Goal: Information Seeking & Learning: Learn about a topic

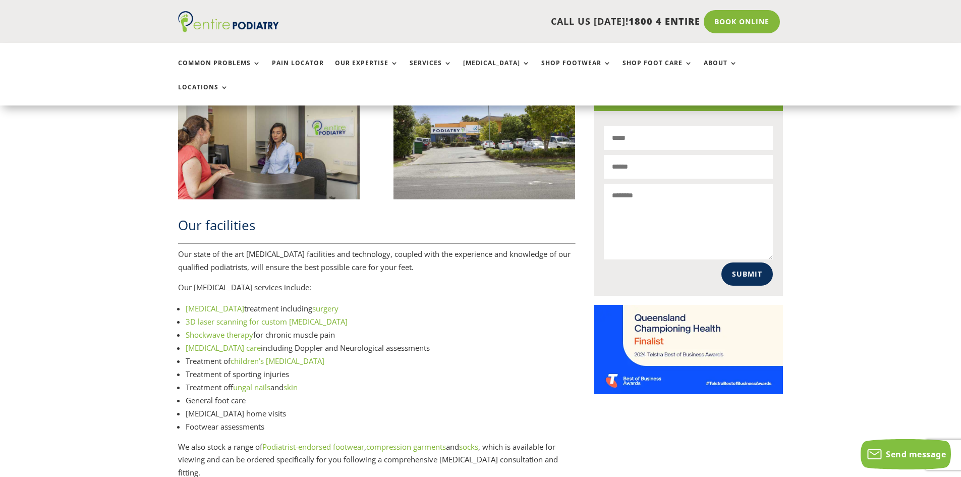
scroll to position [1170, 0]
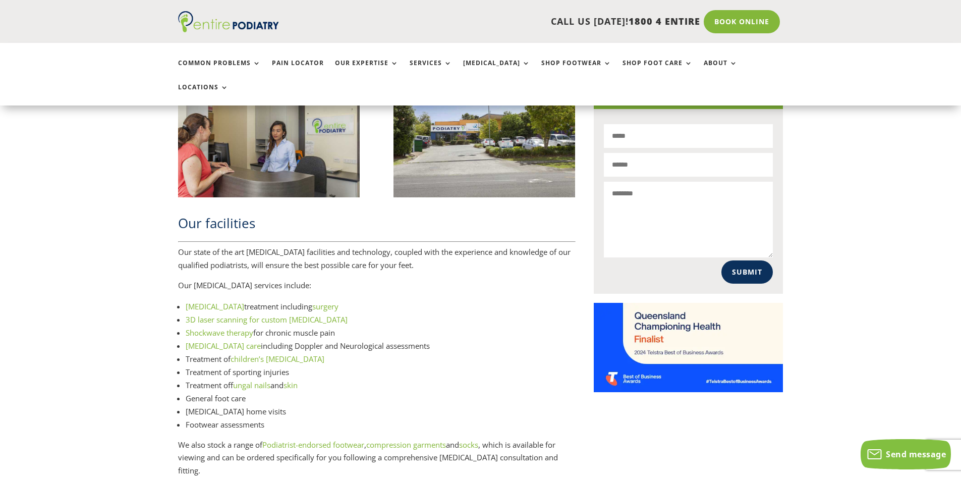
click at [217, 327] on link "Shockwave therapy" at bounding box center [220, 332] width 68 height 10
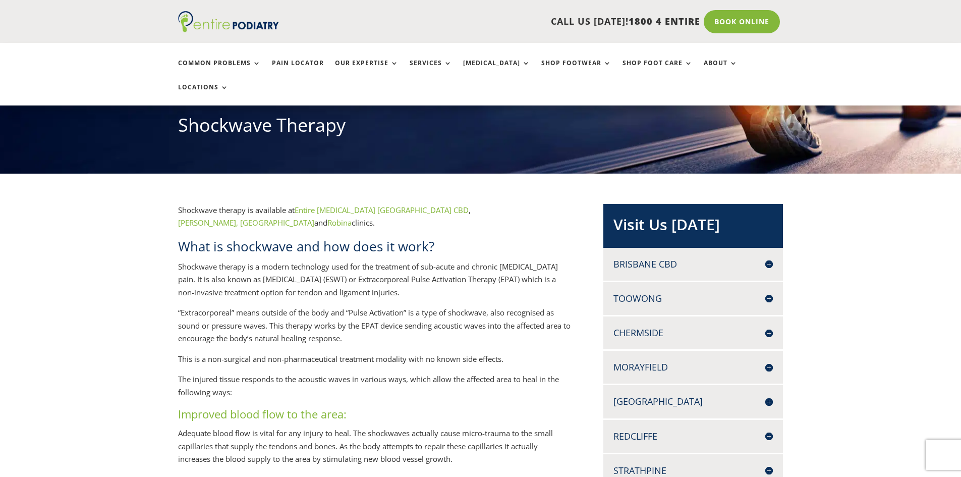
scroll to position [121, 0]
